Goal: Task Accomplishment & Management: Use online tool/utility

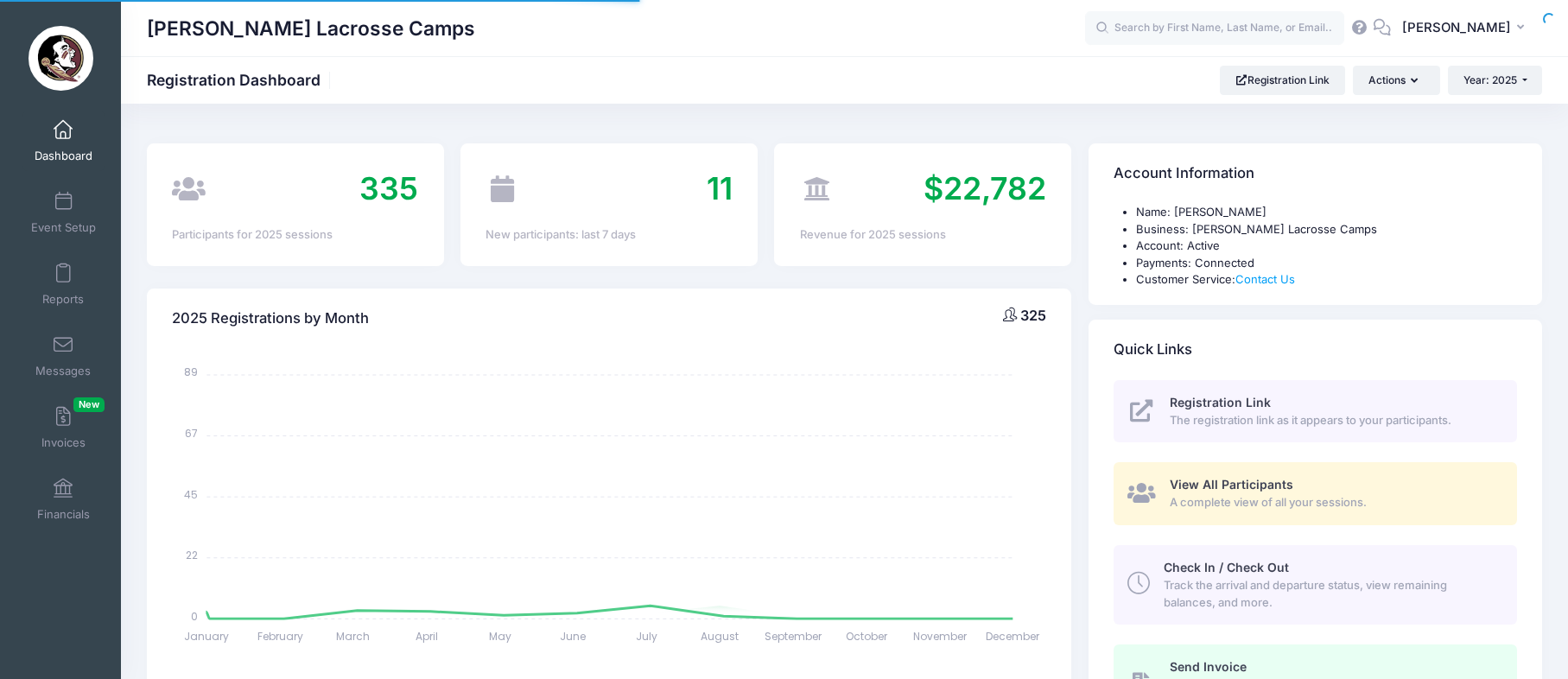
select select
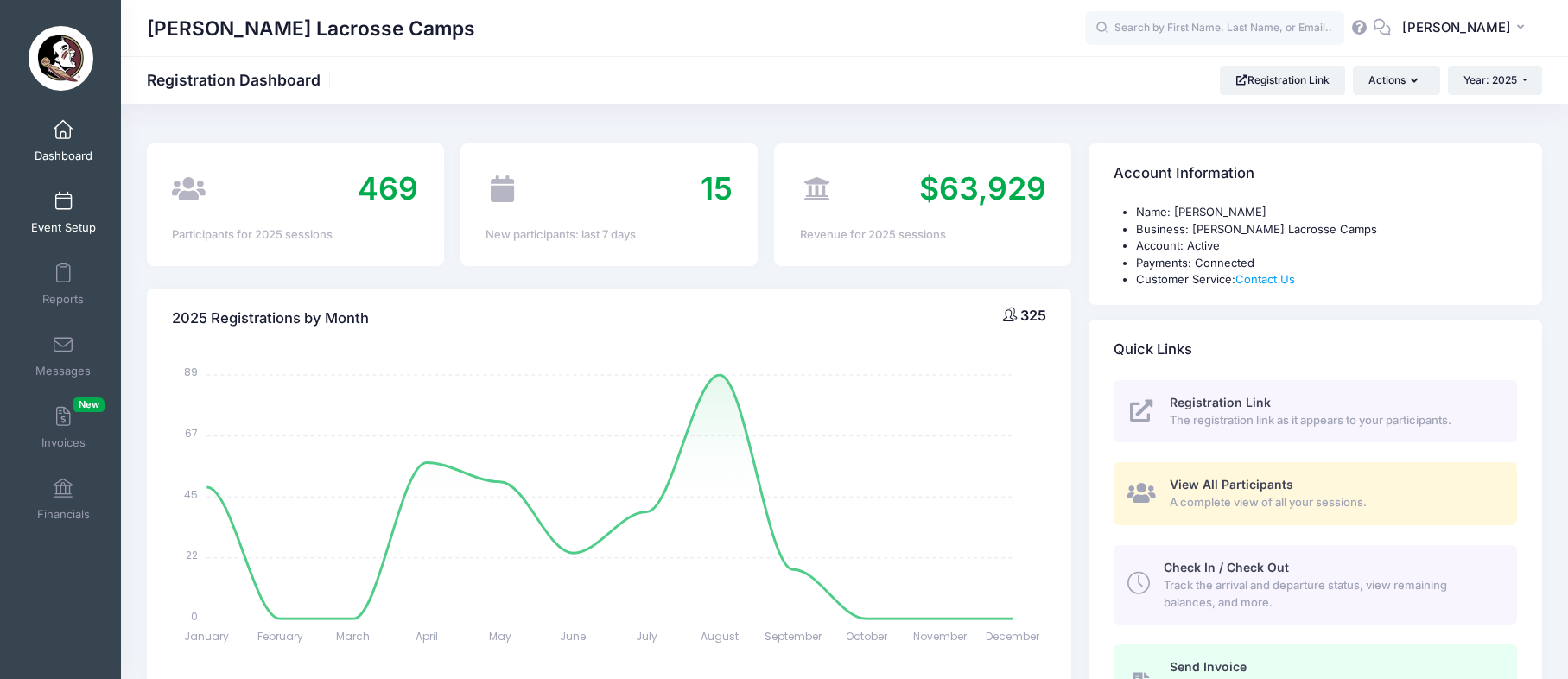
click at [62, 213] on link "Event Setup" at bounding box center [63, 212] width 82 height 60
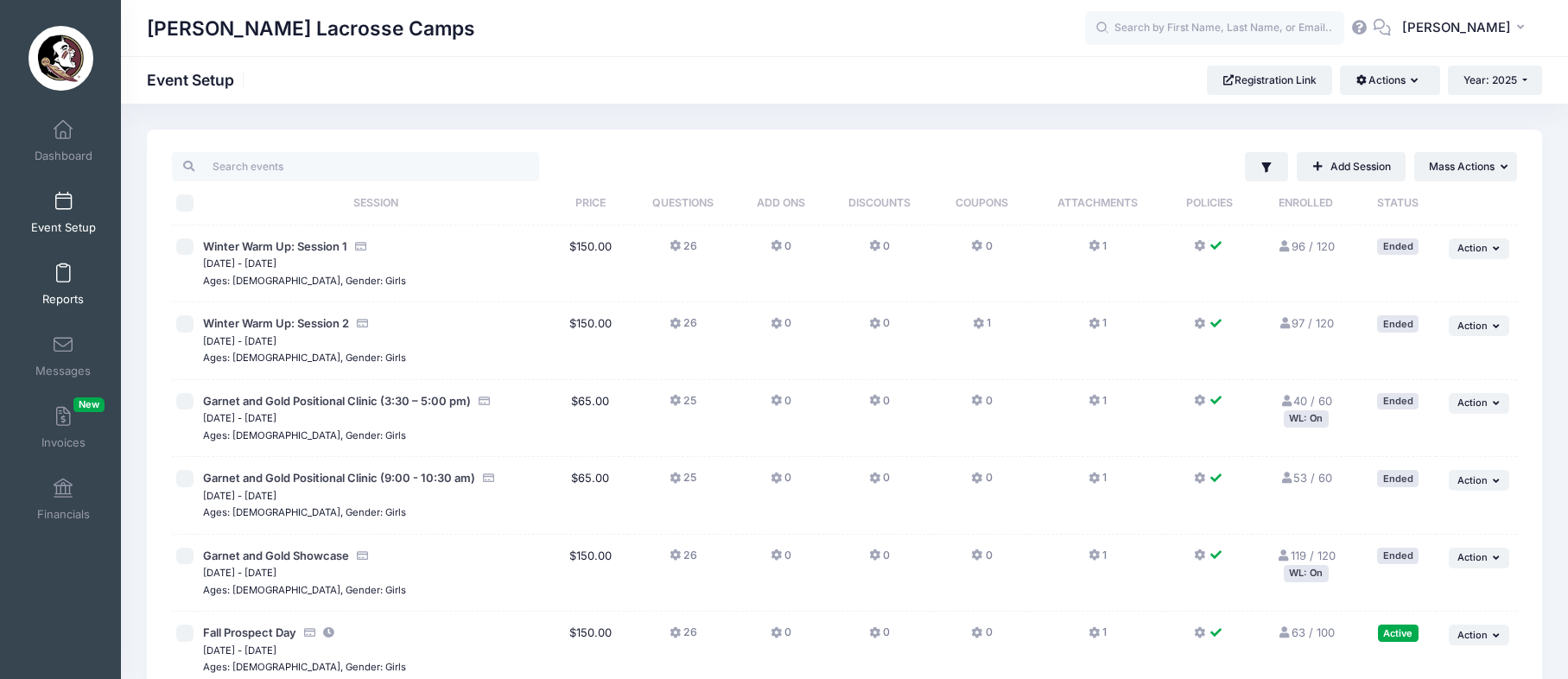
click at [63, 280] on span at bounding box center [63, 273] width 0 height 19
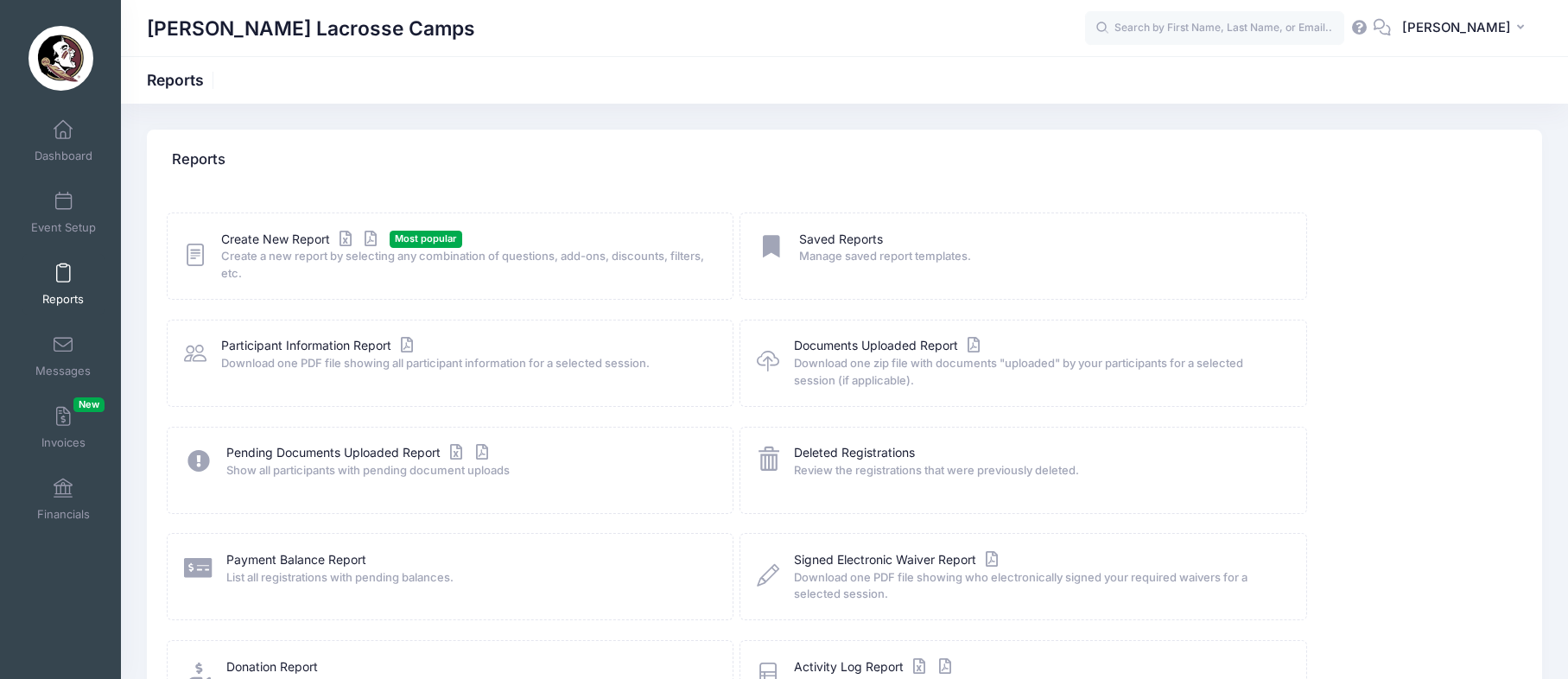
click at [203, 255] on icon at bounding box center [195, 255] width 23 height 27
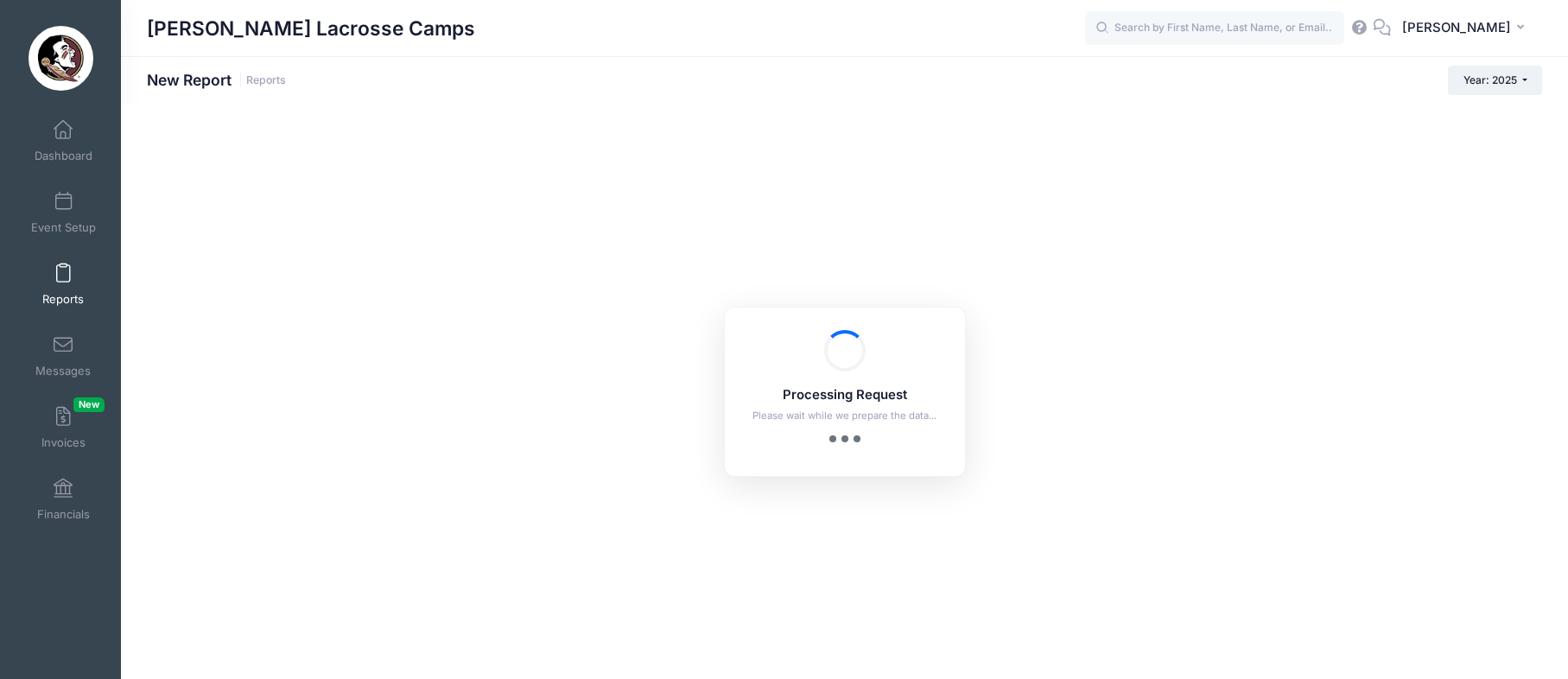
checkbox input "true"
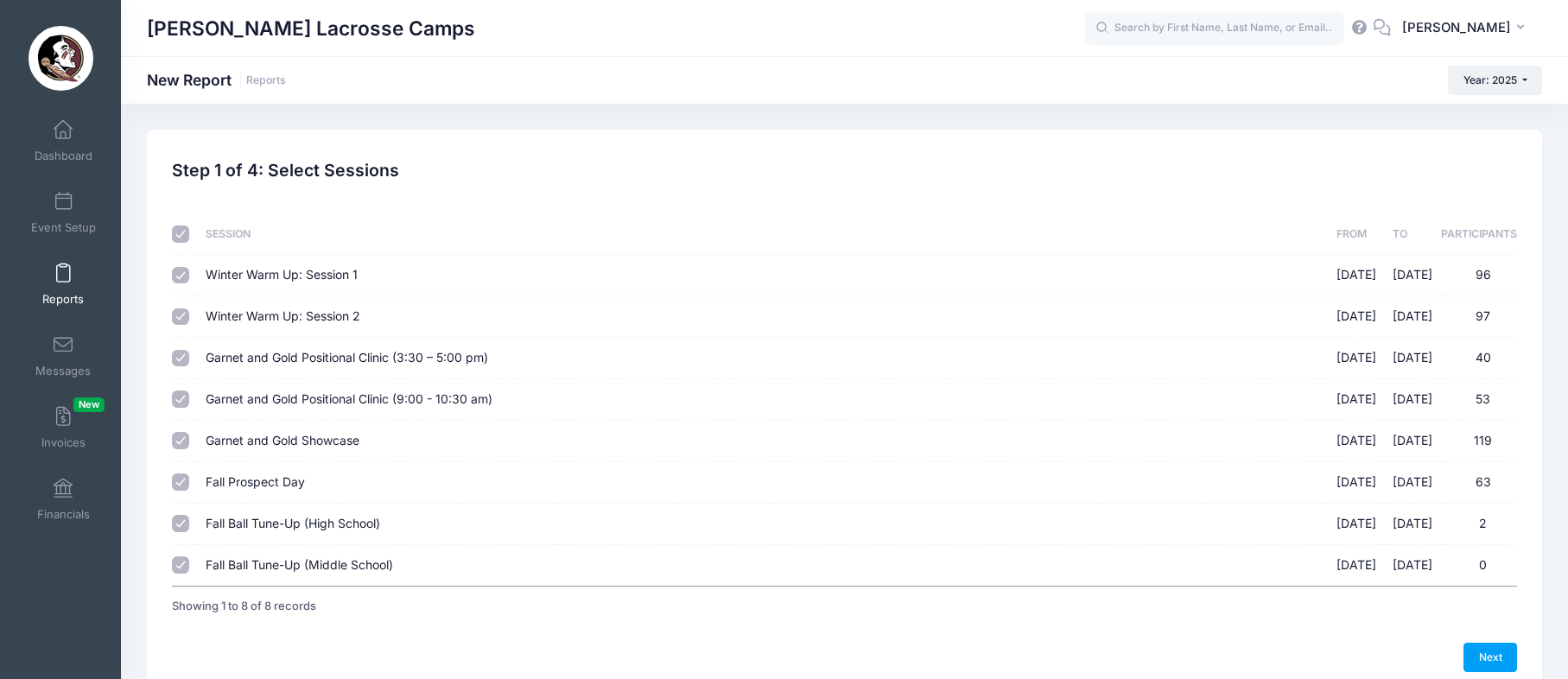
click at [183, 237] on input "checkbox" at bounding box center [180, 234] width 17 height 17
checkbox input "false"
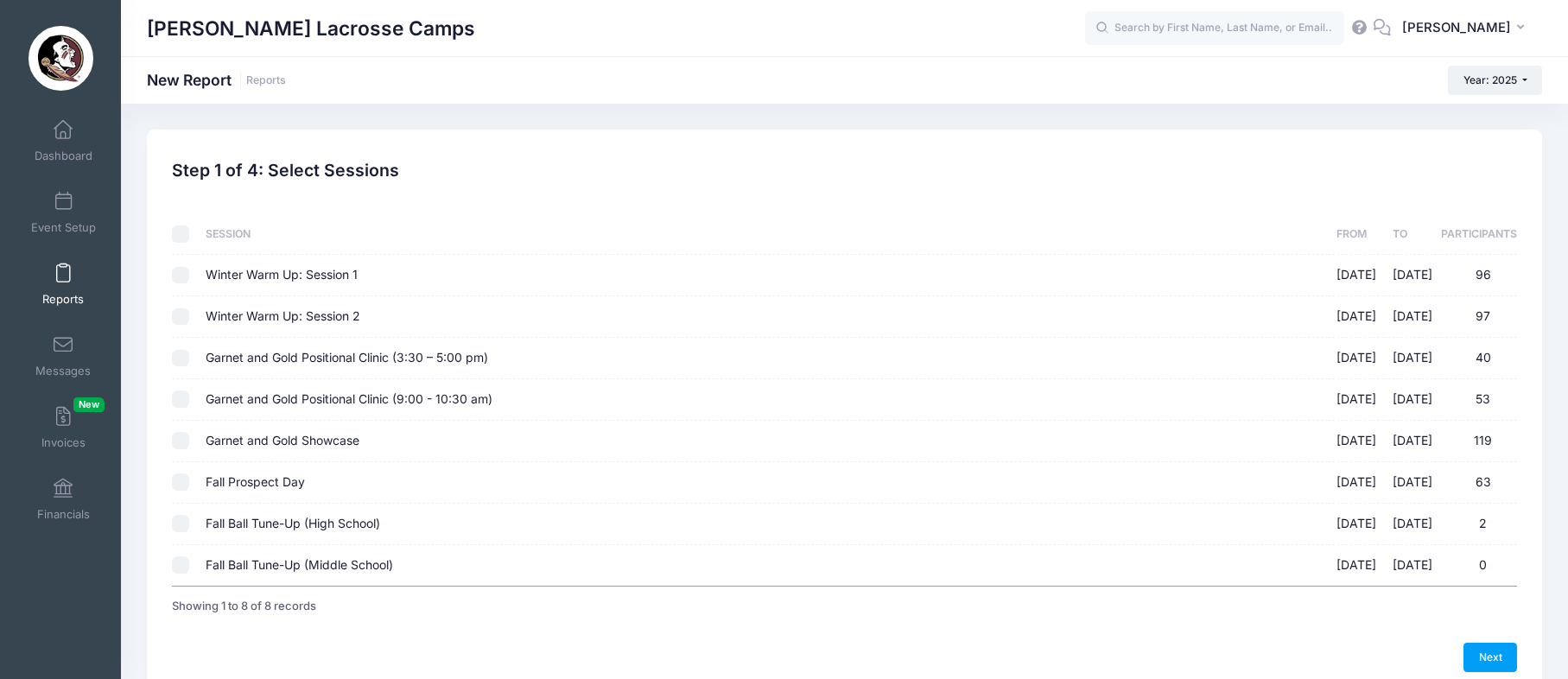
checkbox input "false"
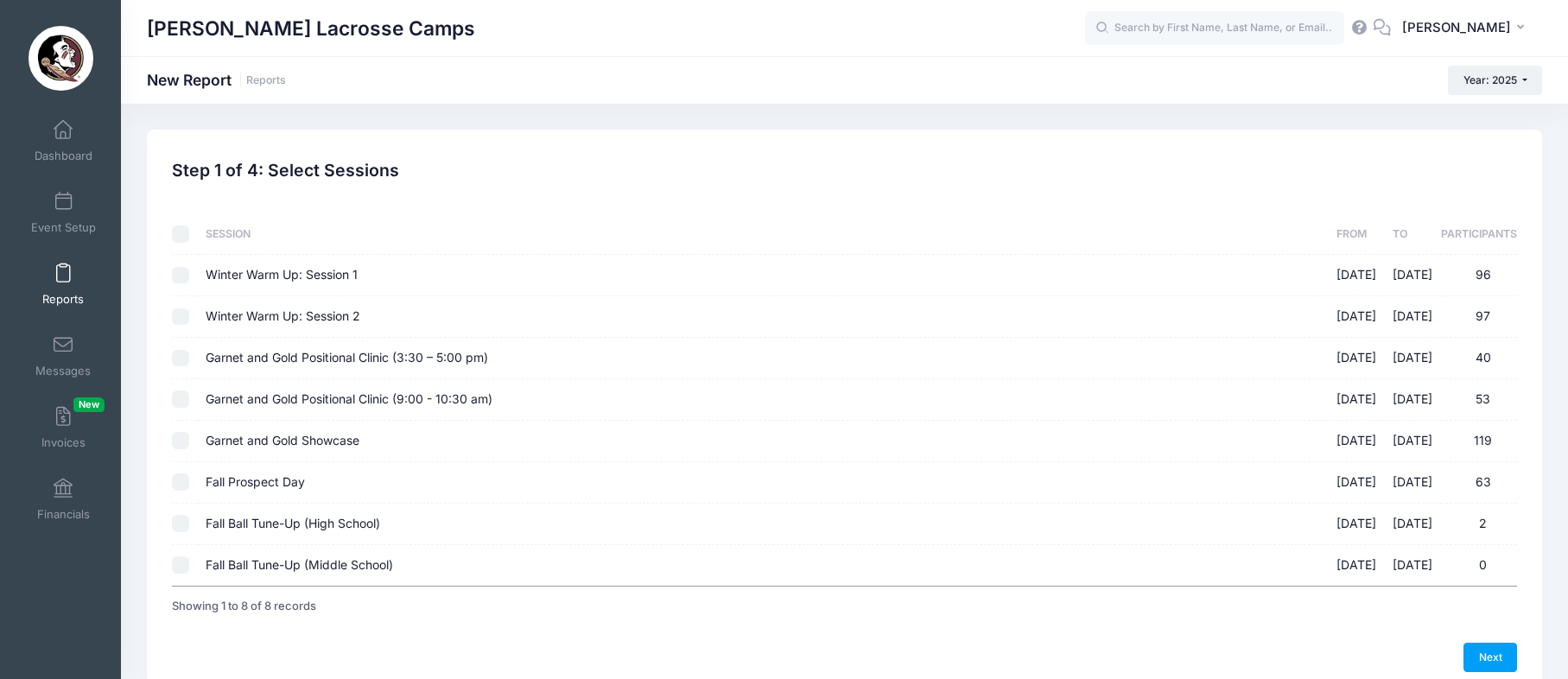
click at [184, 358] on input "Garnet and Gold Positional Clinic (3:30 – 5:00 pm) 08/17/2025 - 08/17/2025 40" at bounding box center [180, 358] width 17 height 17
checkbox input "true"
click at [183, 389] on td at bounding box center [185, 399] width 25 height 41
drag, startPoint x: 183, startPoint y: 399, endPoint x: 182, endPoint y: 423, distance: 24.0
click at [183, 399] on input "Garnet and Gold Positional Clinic (9:00 - 10:30 am) 08/17/2025 - 08/17/2025 53" at bounding box center [180, 399] width 17 height 17
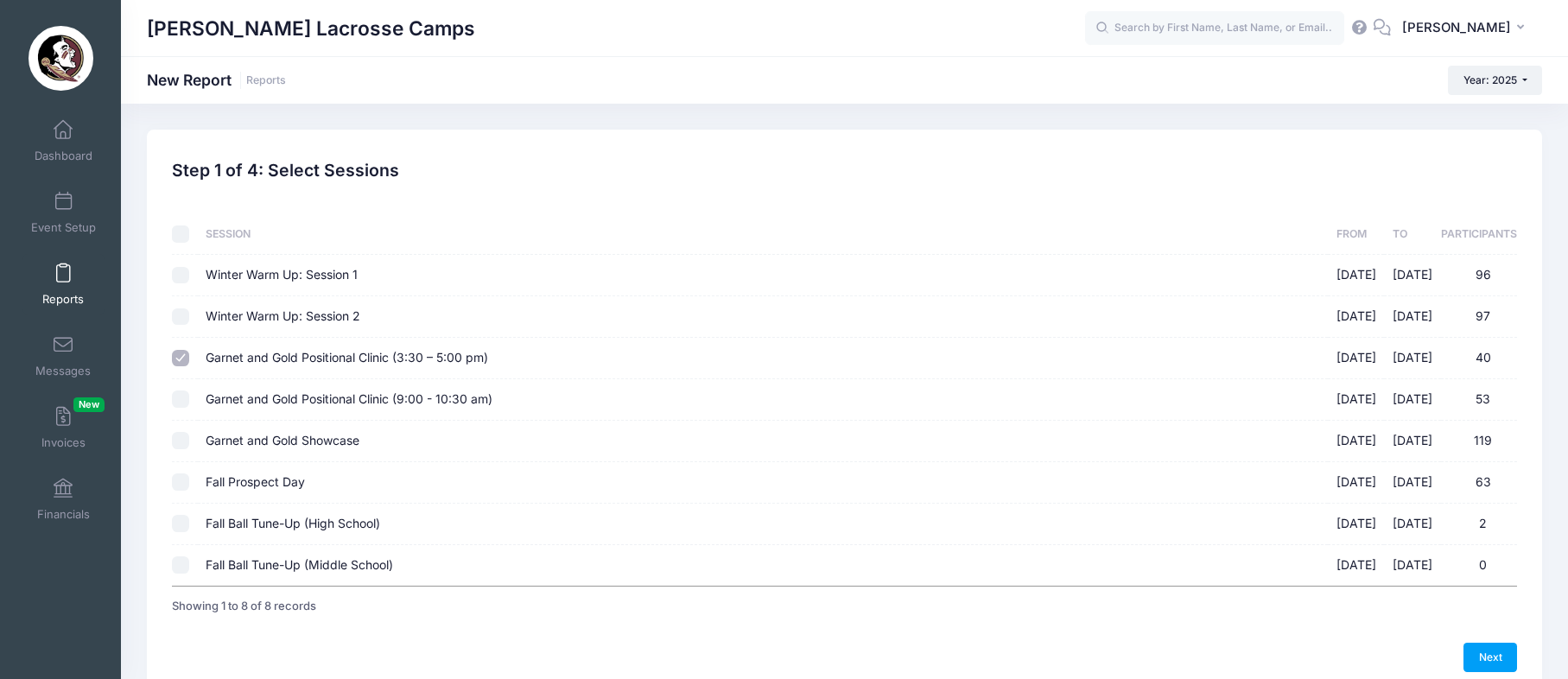
checkbox input "true"
click at [180, 442] on input "Garnet and Gold Showcase 08/17/2025 - 08/17/2025 119" at bounding box center [180, 440] width 17 height 17
checkbox input "true"
click at [182, 477] on input "Fall Prospect Day 09/14/2025 - 09/14/2025 63" at bounding box center [180, 482] width 17 height 17
checkbox input "true"
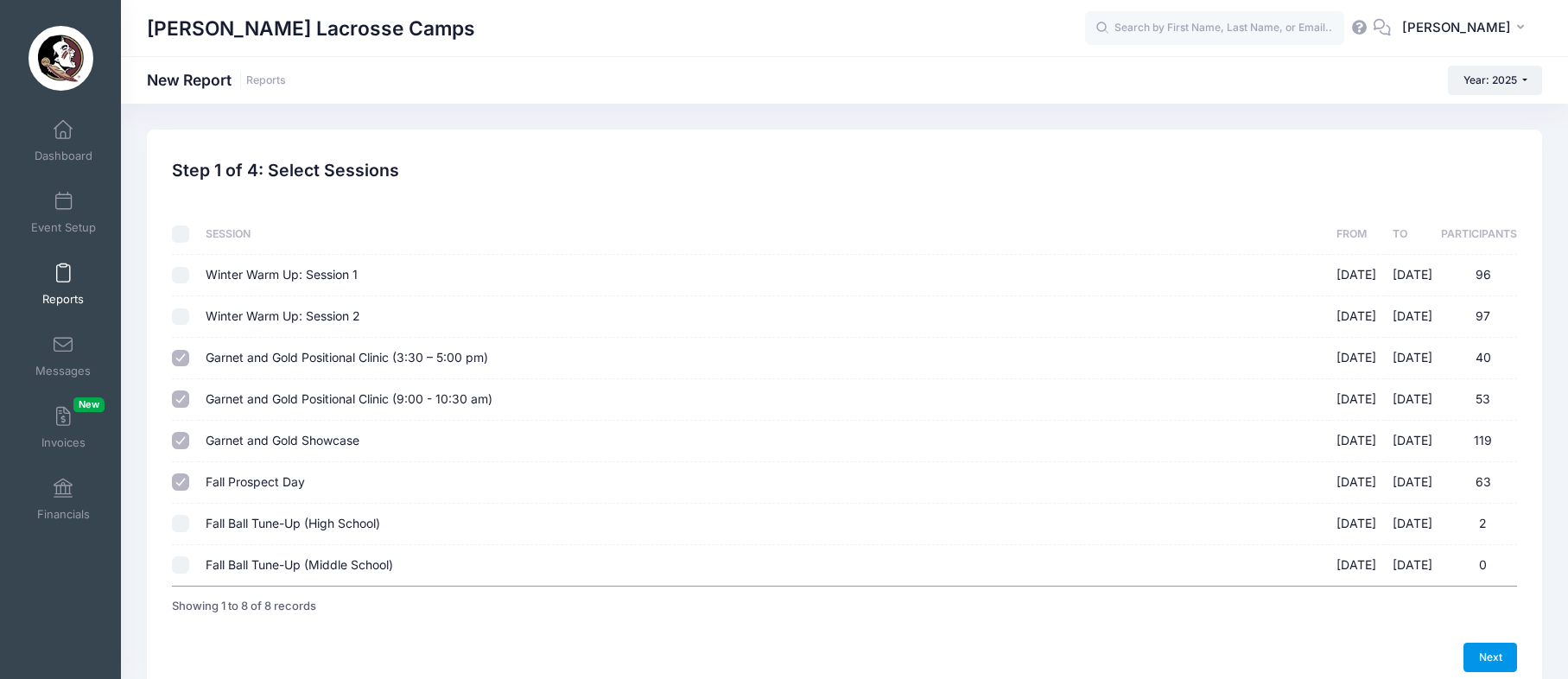
click at [1493, 654] on link "Next" at bounding box center [1490, 656] width 53 height 30
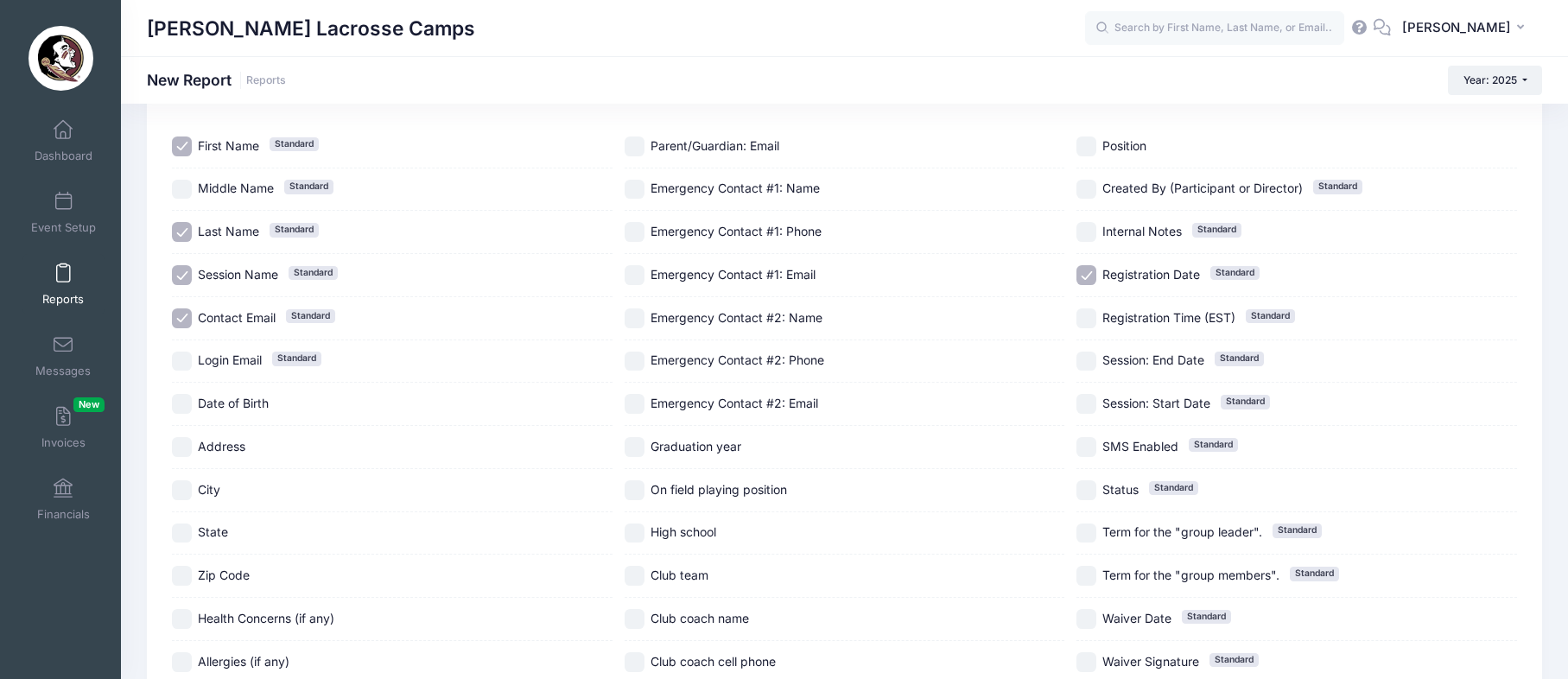
scroll to position [211, 0]
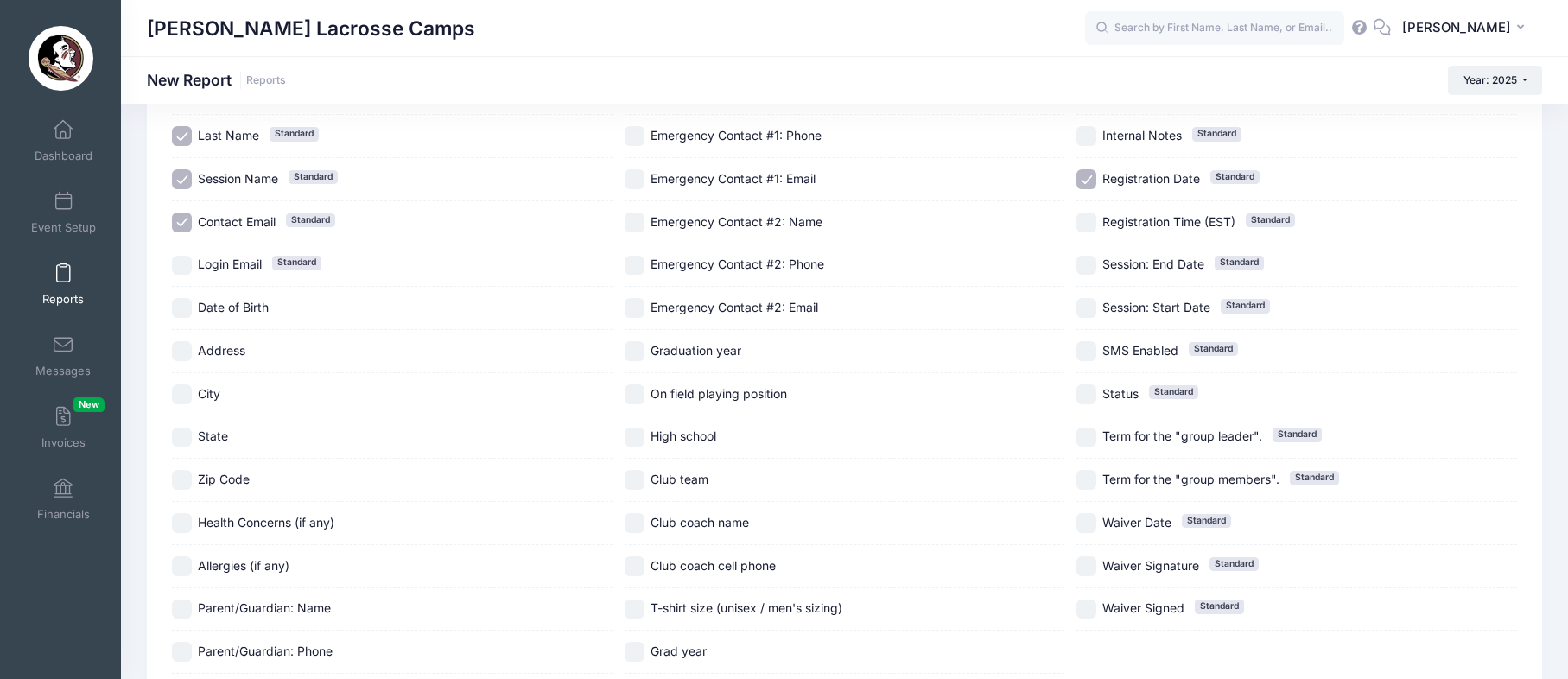
click at [178, 393] on input "City" at bounding box center [182, 394] width 20 height 20
checkbox input "true"
click at [187, 428] on input "State" at bounding box center [182, 437] width 20 height 20
checkbox input "true"
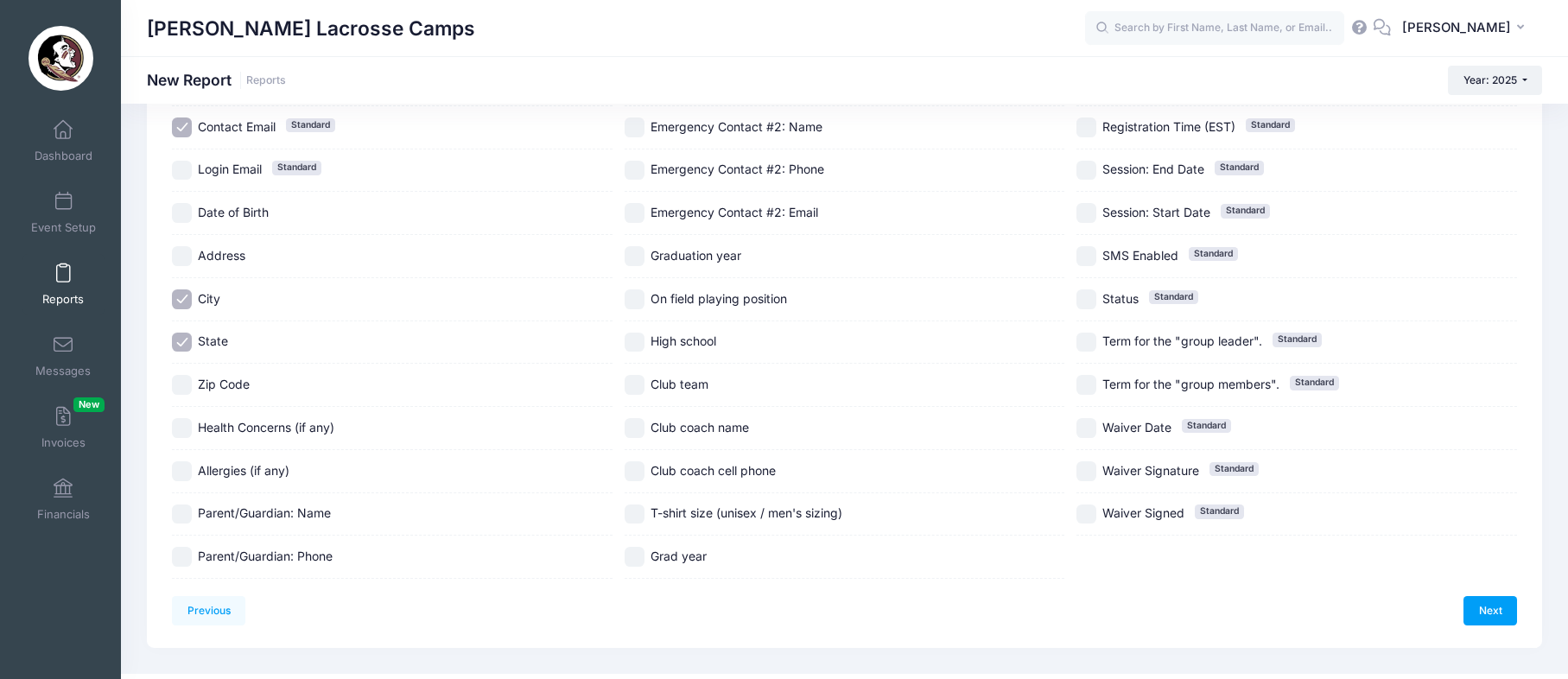
scroll to position [339, 0]
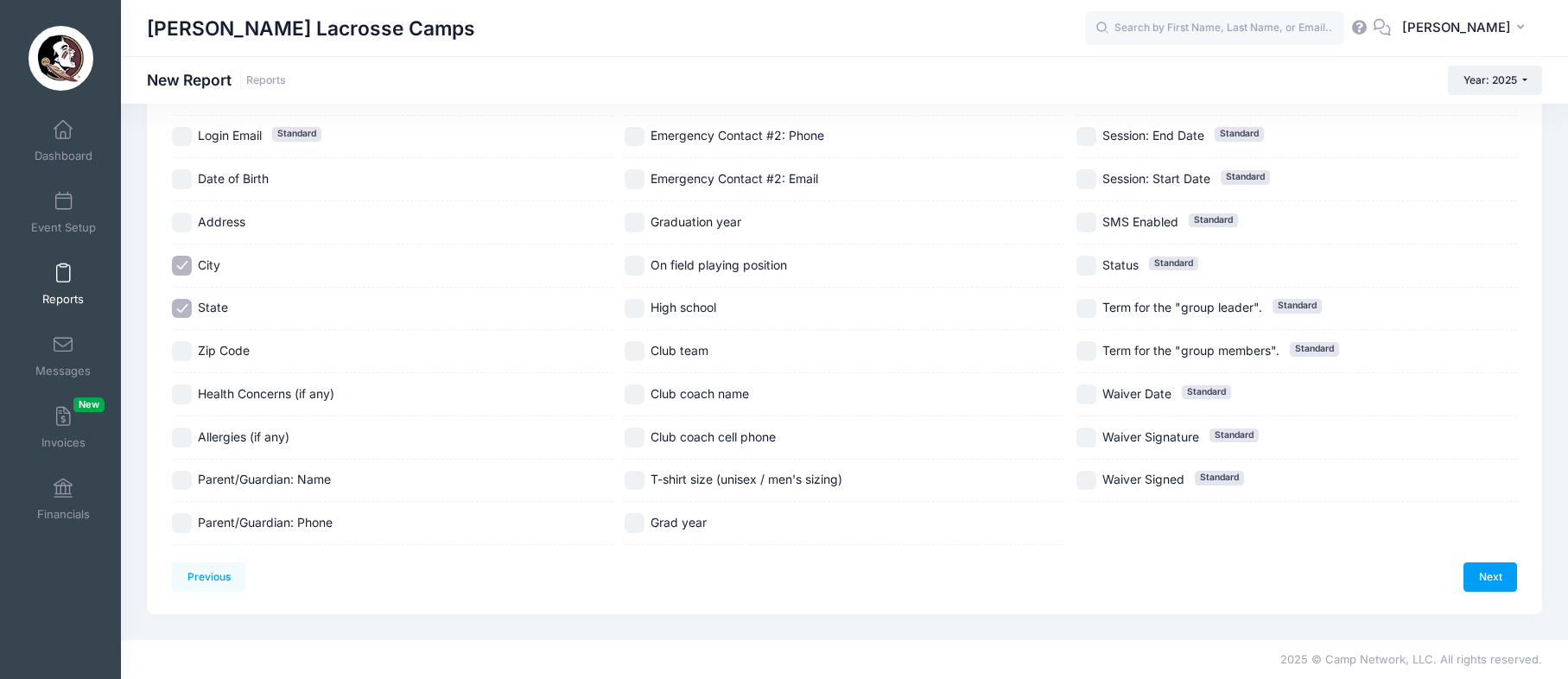
click at [642, 222] on input "Graduation year" at bounding box center [634, 223] width 20 height 20
checkbox input "true"
drag, startPoint x: 639, startPoint y: 260, endPoint x: 643, endPoint y: 288, distance: 28.3
click at [639, 260] on input "On field playing position" at bounding box center [634, 265] width 20 height 20
checkbox input "true"
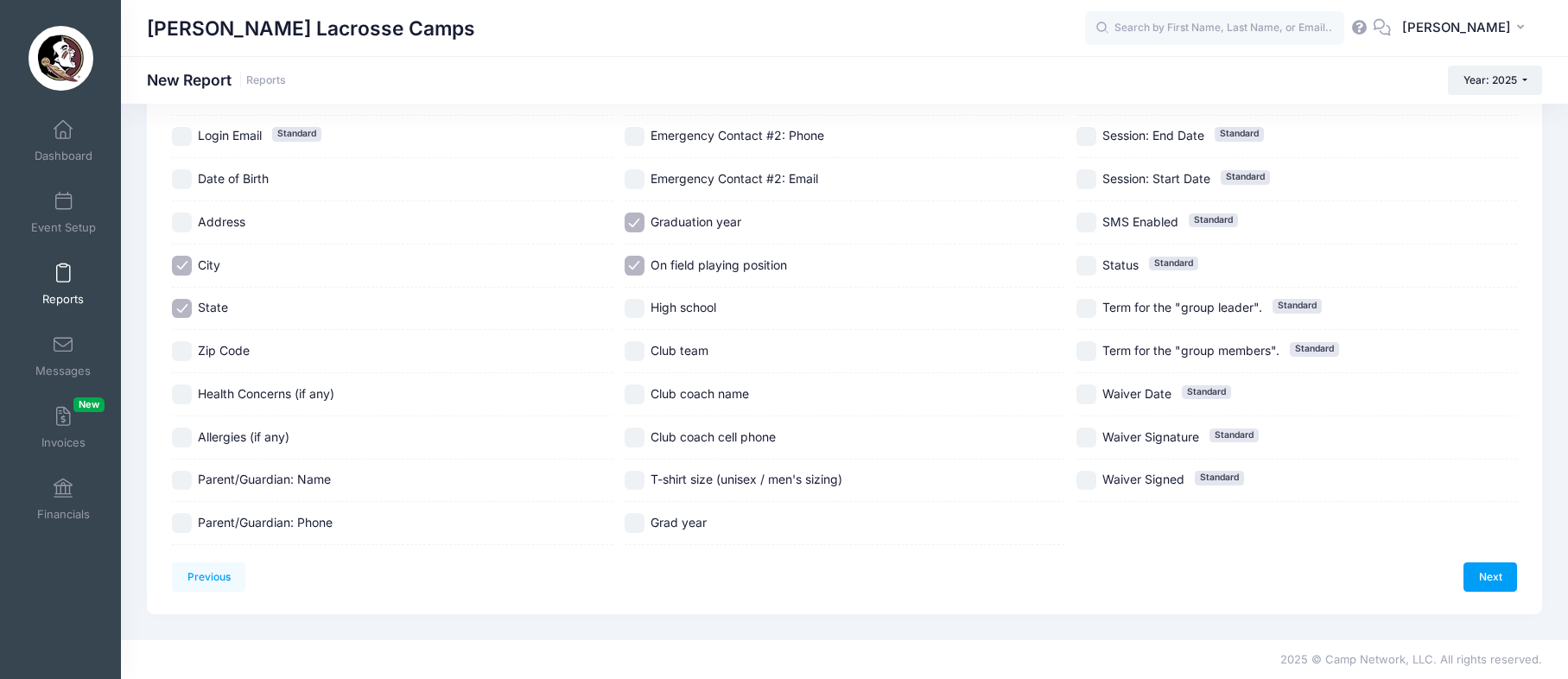
click at [641, 349] on input "Club team" at bounding box center [634, 351] width 20 height 20
checkbox input "true"
click at [641, 519] on input "Grad year" at bounding box center [634, 523] width 20 height 20
checkbox input "true"
drag, startPoint x: 641, startPoint y: 484, endPoint x: 873, endPoint y: 480, distance: 232.0
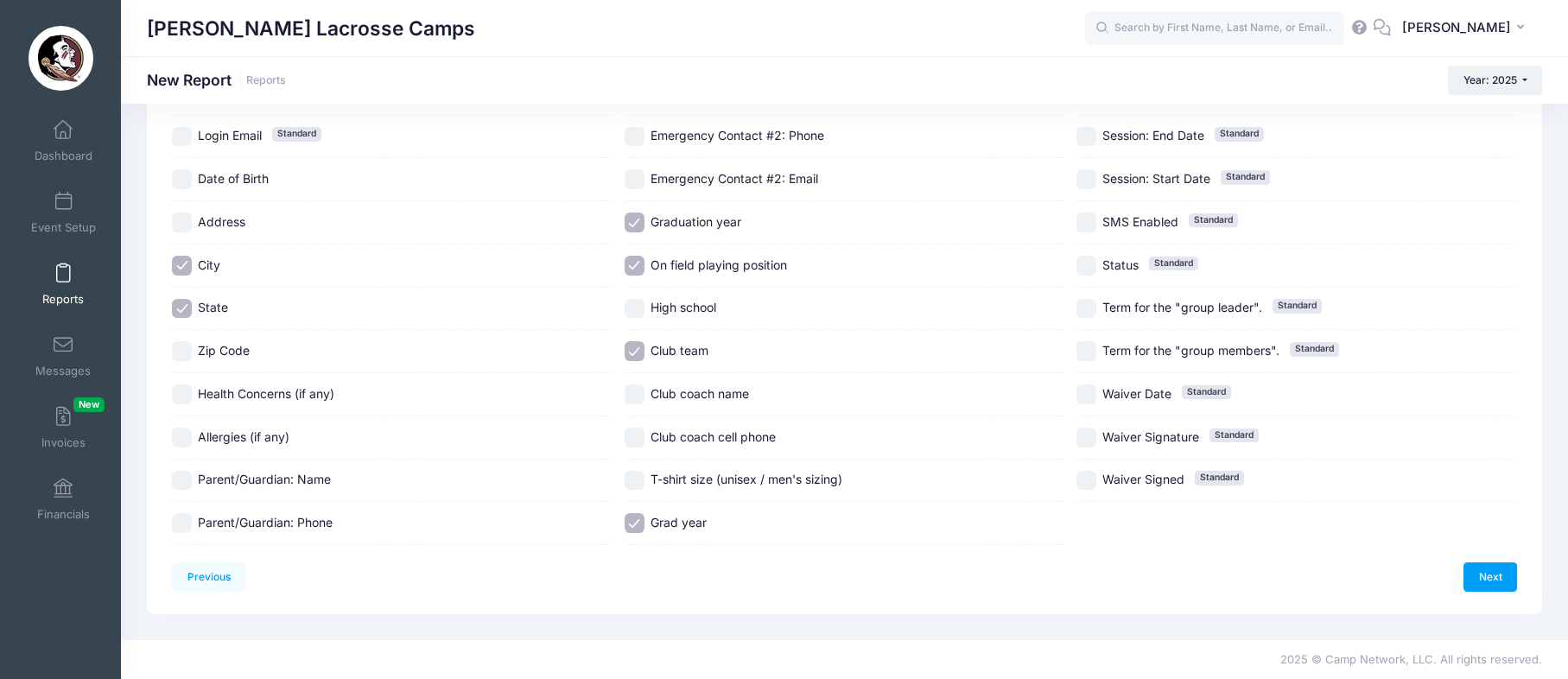
click at [641, 484] on input "T-shirt size (unisex / men's sizing)" at bounding box center [634, 481] width 20 height 20
checkbox input "true"
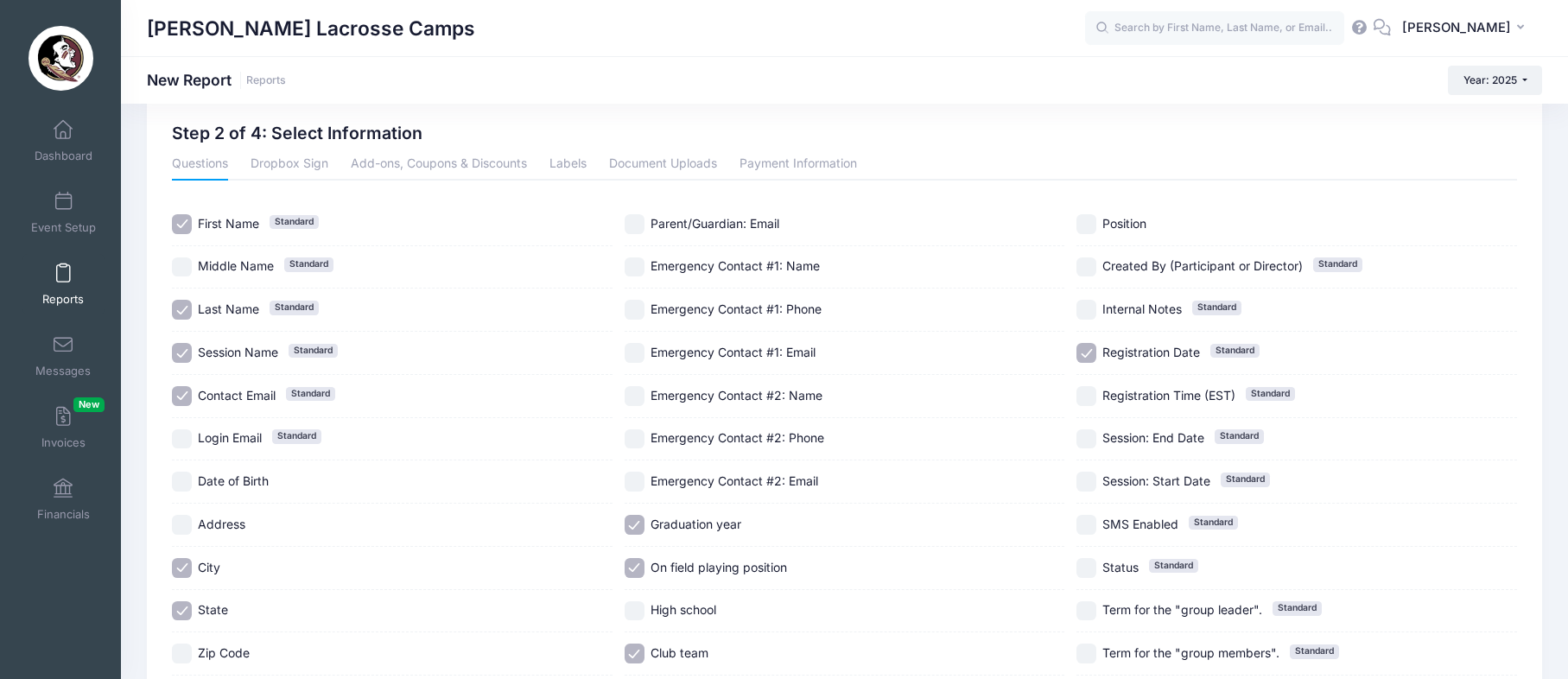
scroll to position [0, 0]
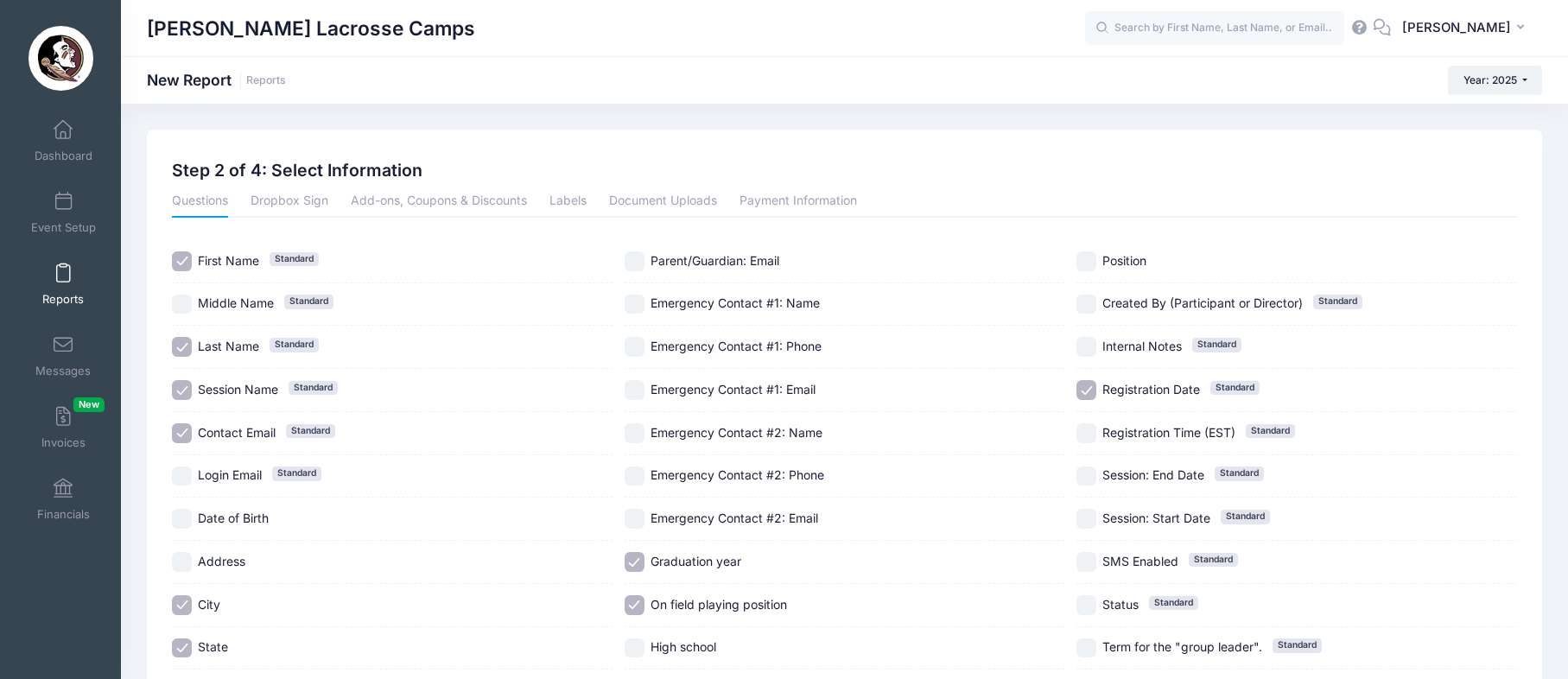
click at [1093, 261] on input "Position" at bounding box center [1086, 262] width 20 height 20
checkbox input "true"
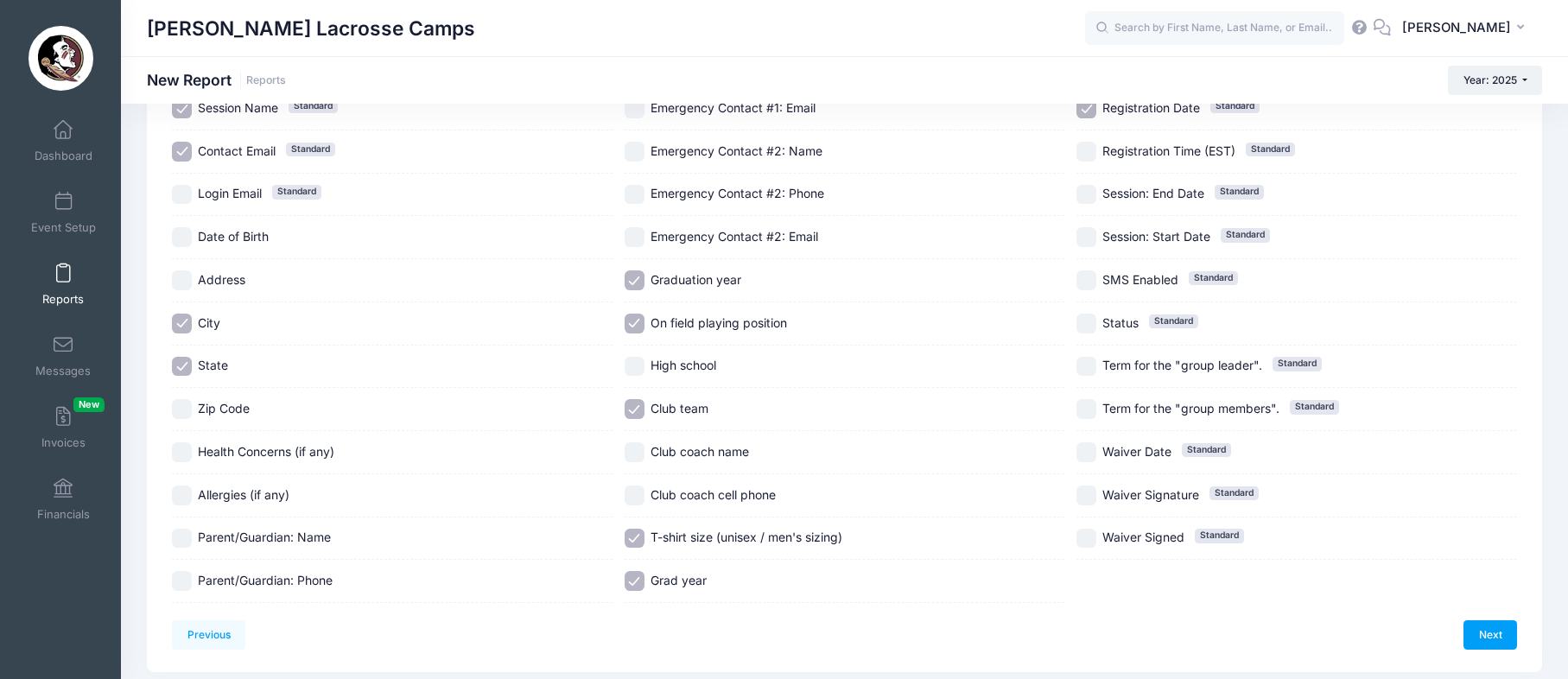
scroll to position [339, 0]
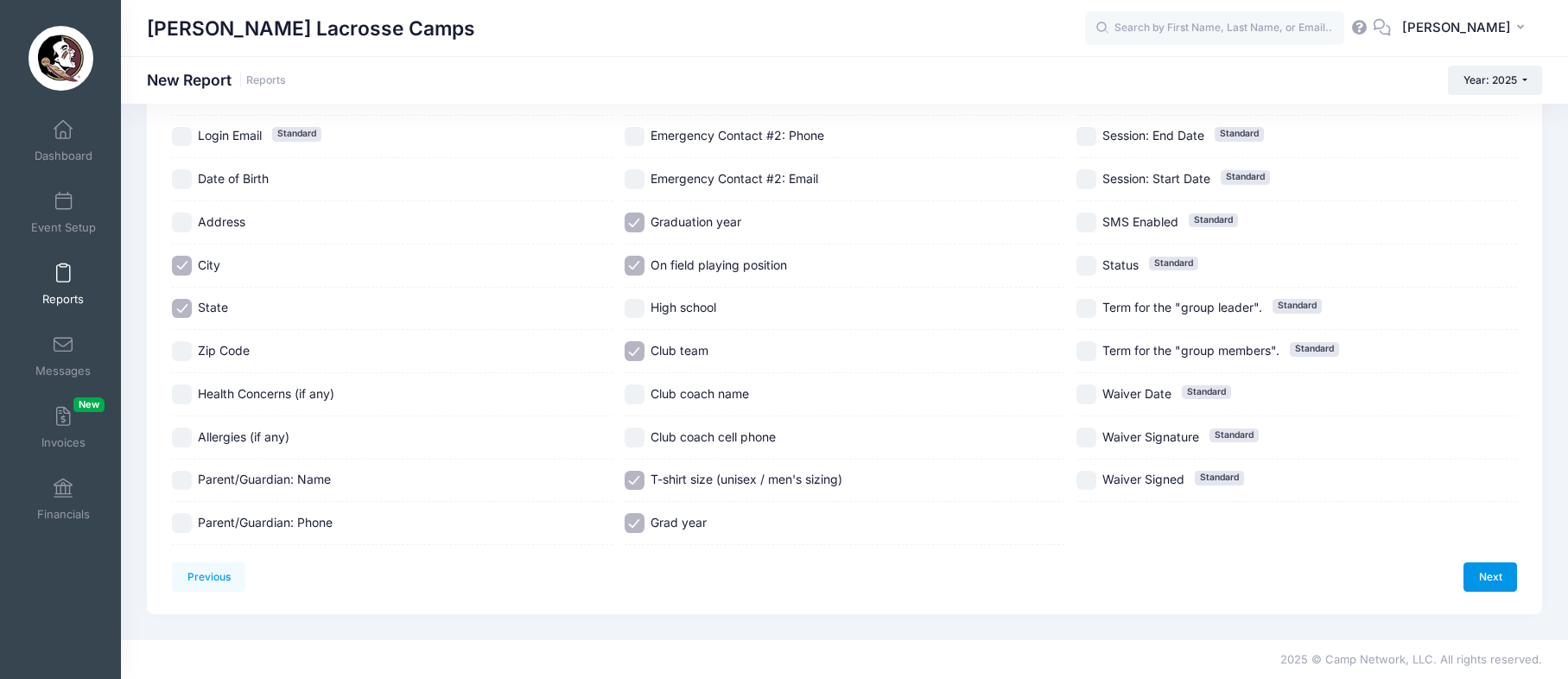
click at [1483, 567] on link "Next" at bounding box center [1490, 576] width 53 height 30
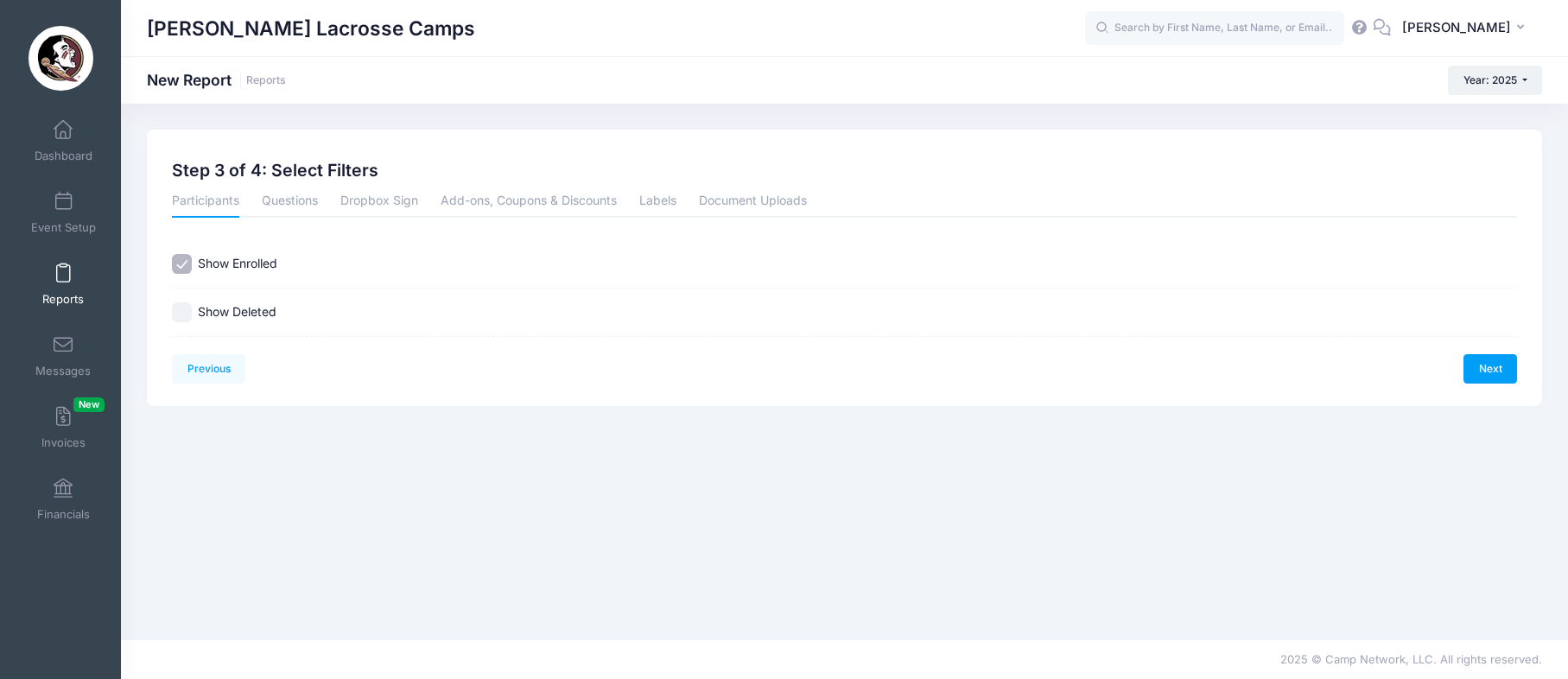
scroll to position [0, 0]
click at [1490, 376] on link "Next" at bounding box center [1490, 369] width 53 height 30
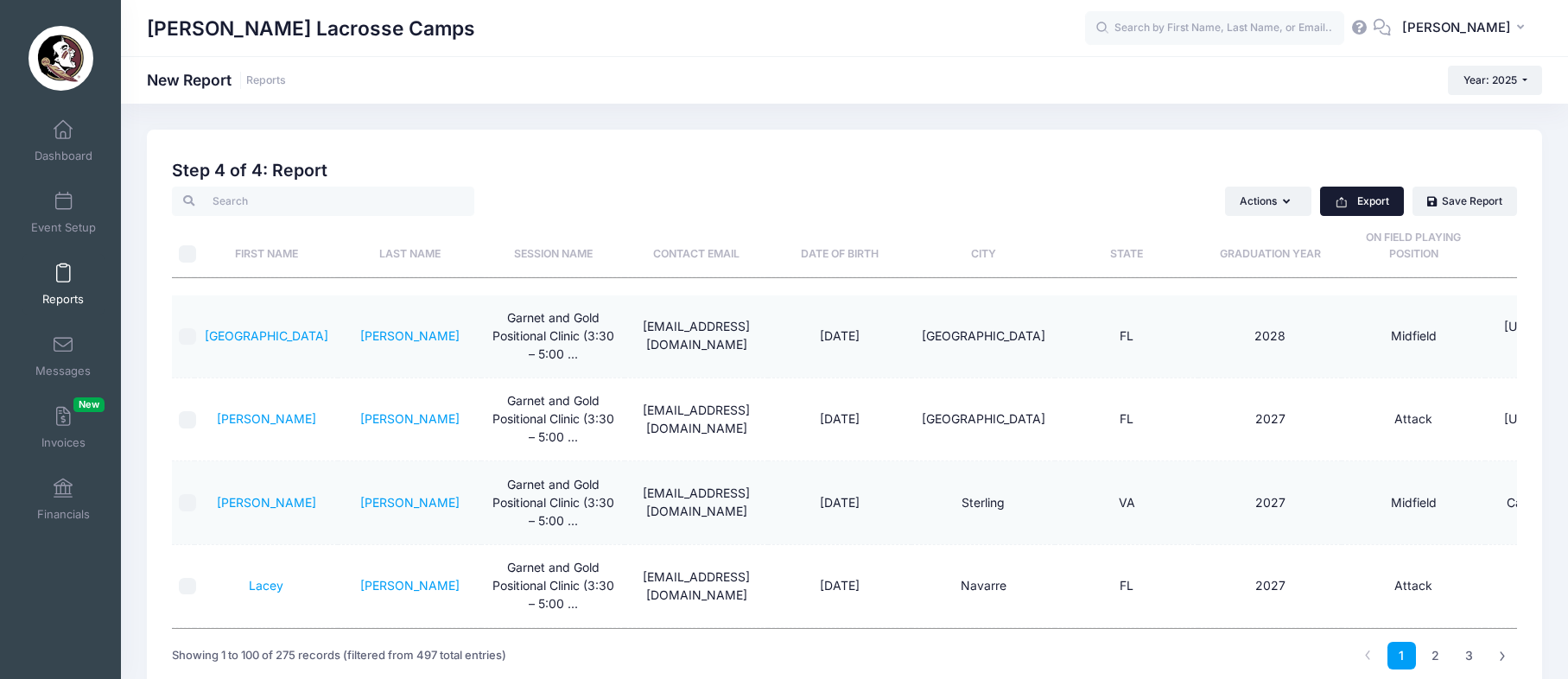
click at [1331, 213] on button "Export" at bounding box center [1361, 201] width 84 height 30
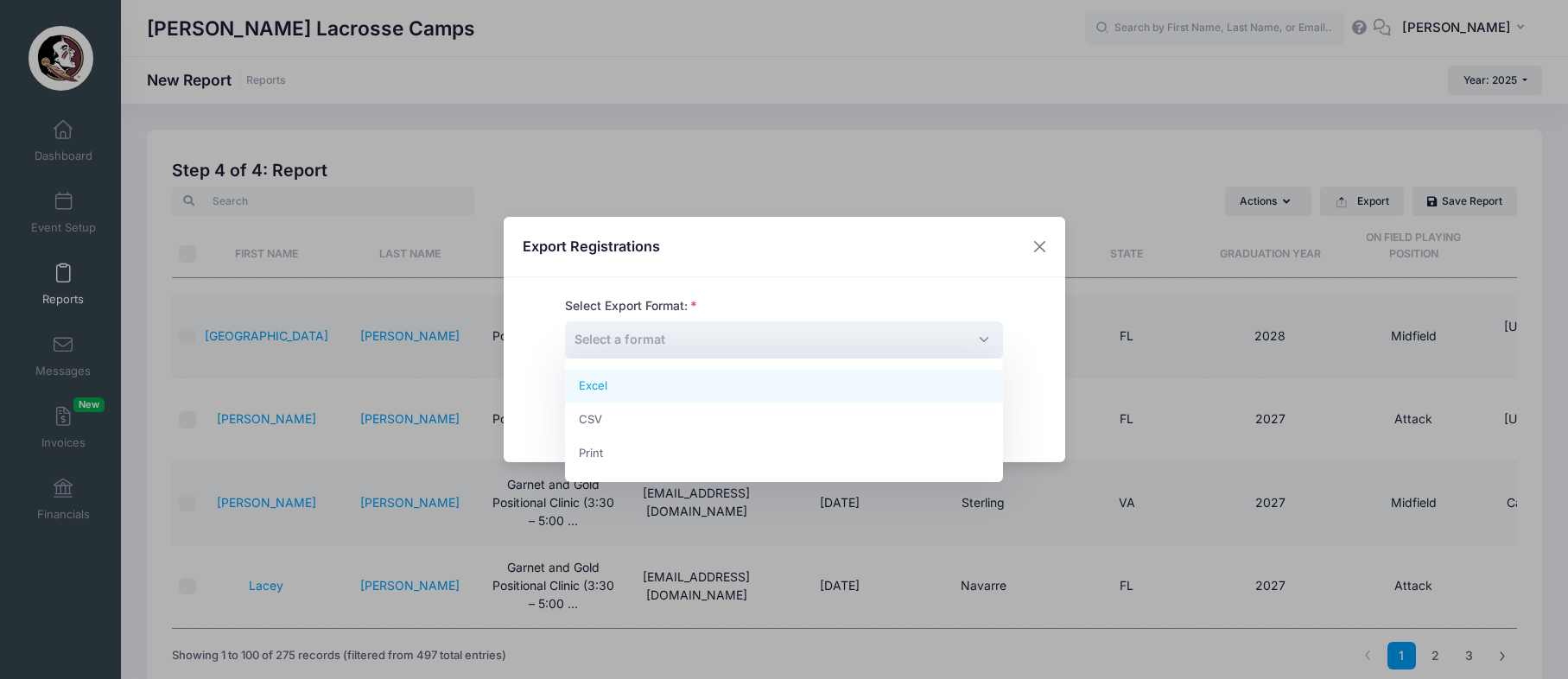
click at [650, 350] on span "Select a format" at bounding box center [783, 339] width 438 height 37
drag, startPoint x: 641, startPoint y: 388, endPoint x: 692, endPoint y: 403, distance: 53.2
select select "excel"
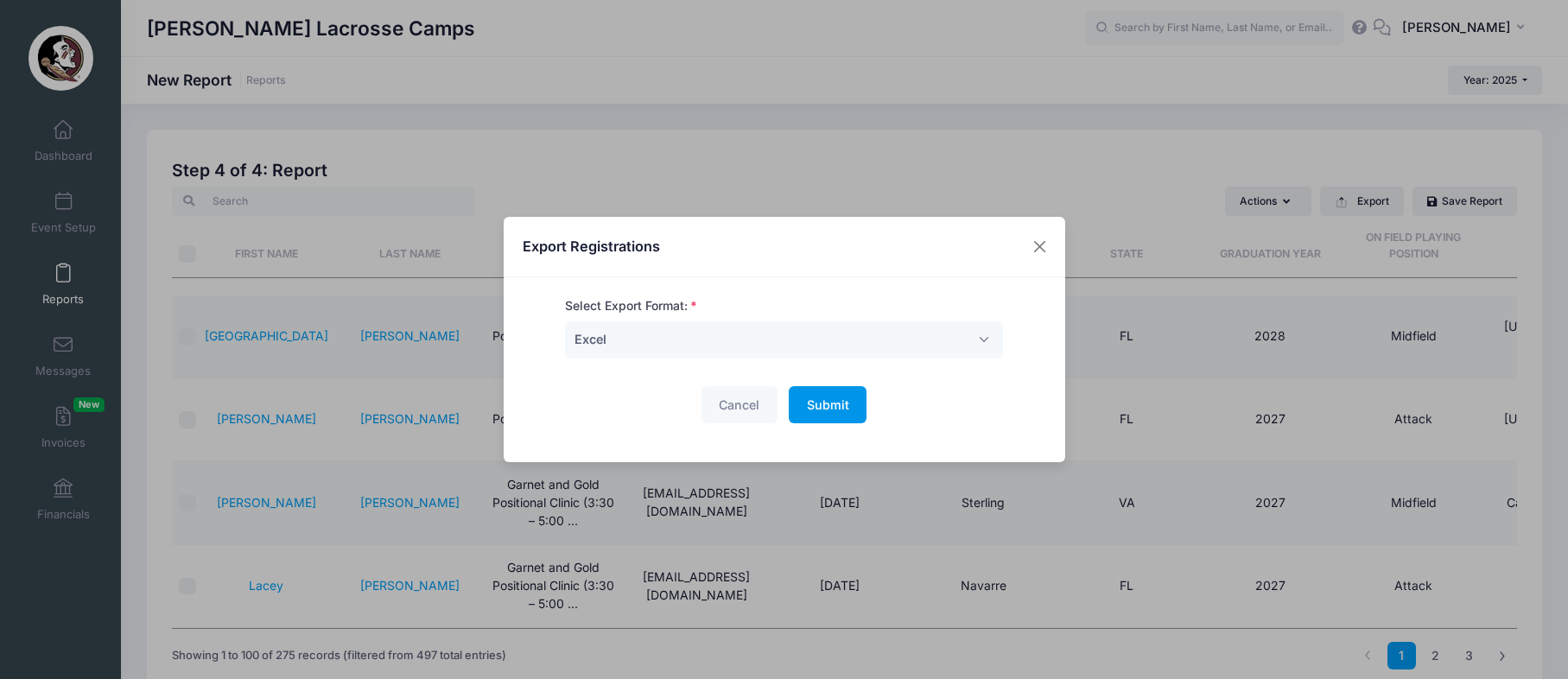
click at [829, 409] on span "Submit" at bounding box center [827, 404] width 42 height 14
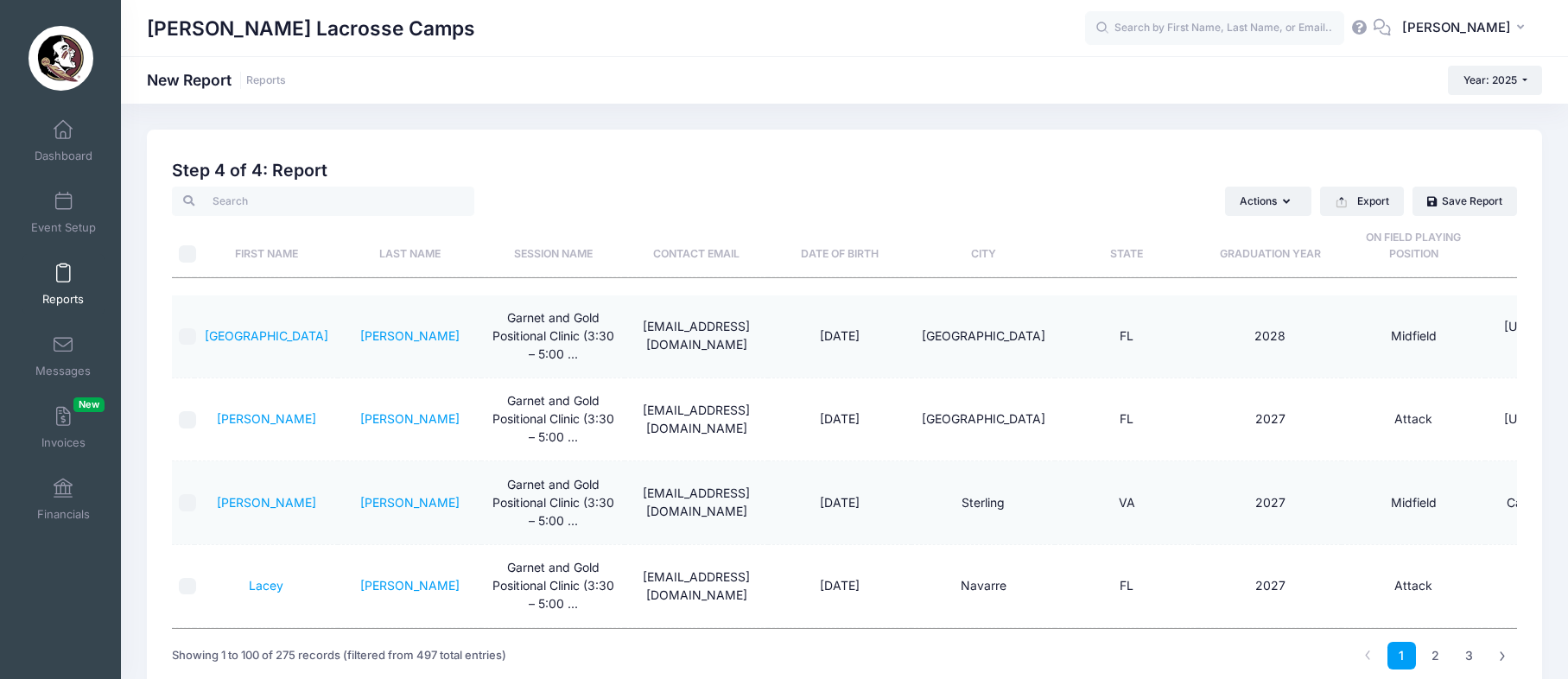
click at [1183, 28] on input "text" at bounding box center [1214, 28] width 259 height 34
